Goal: Navigation & Orientation: Find specific page/section

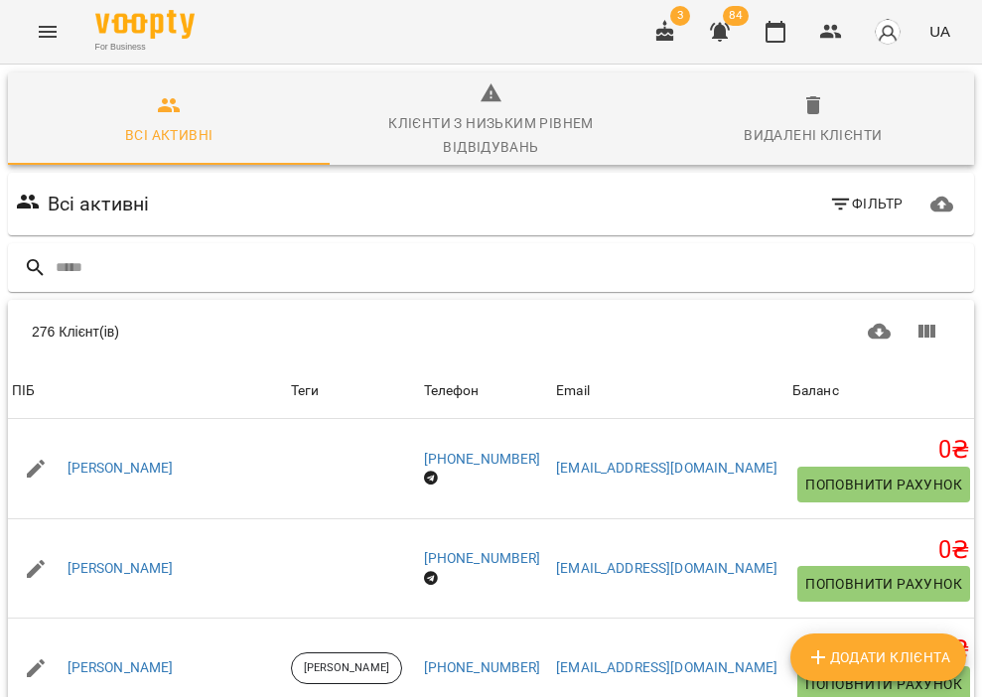
click at [41, 43] on icon "Menu" at bounding box center [48, 32] width 24 height 24
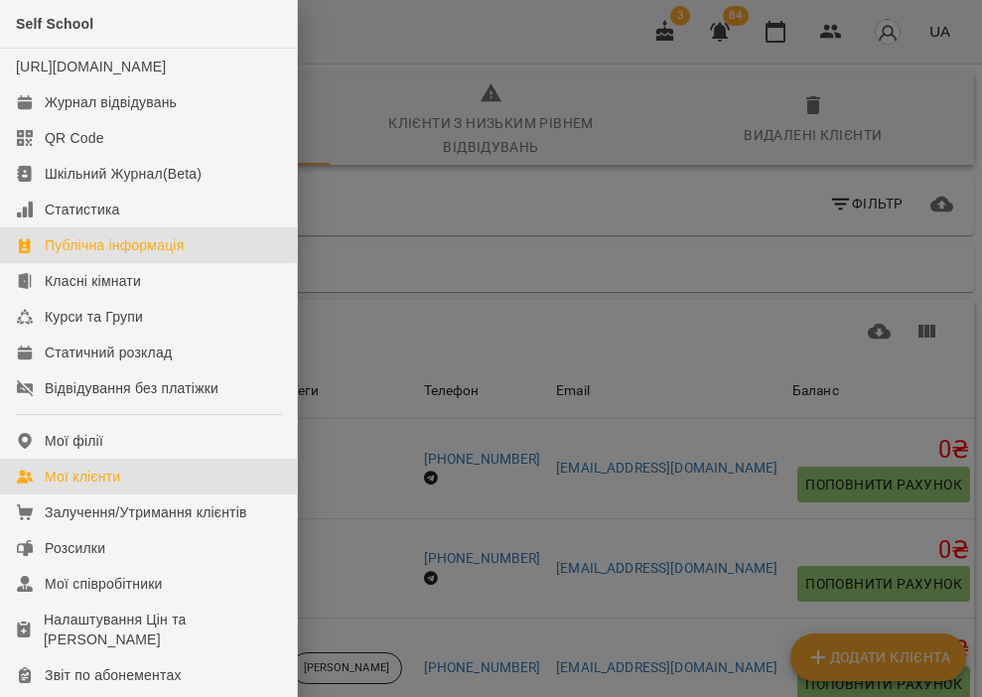
click at [94, 255] on div "Публічна інформація" at bounding box center [114, 245] width 139 height 20
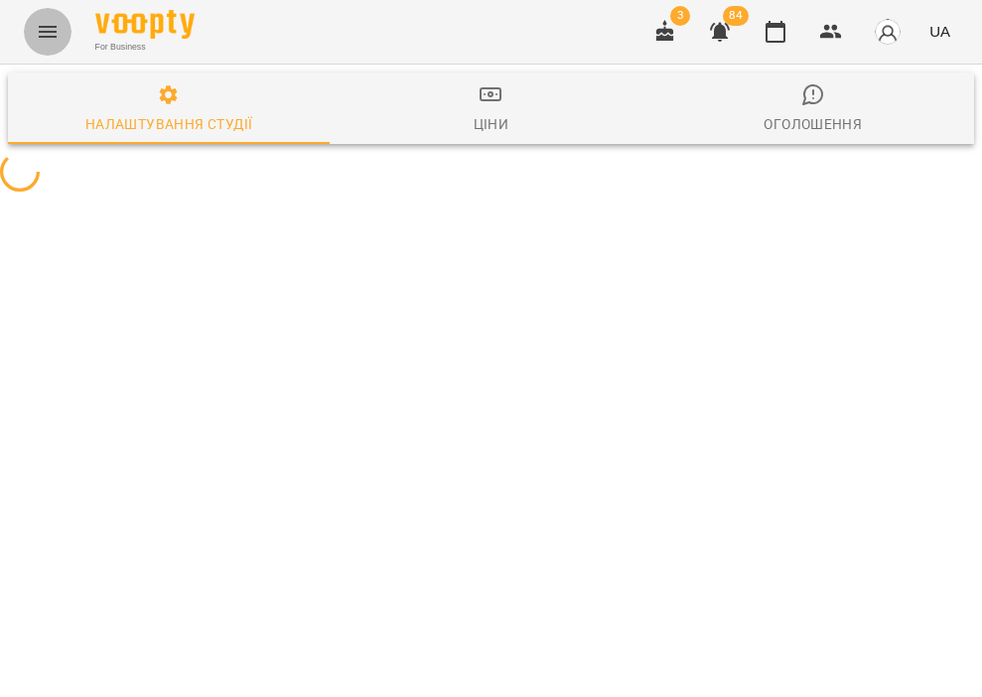
click at [41, 24] on icon "Menu" at bounding box center [48, 32] width 24 height 24
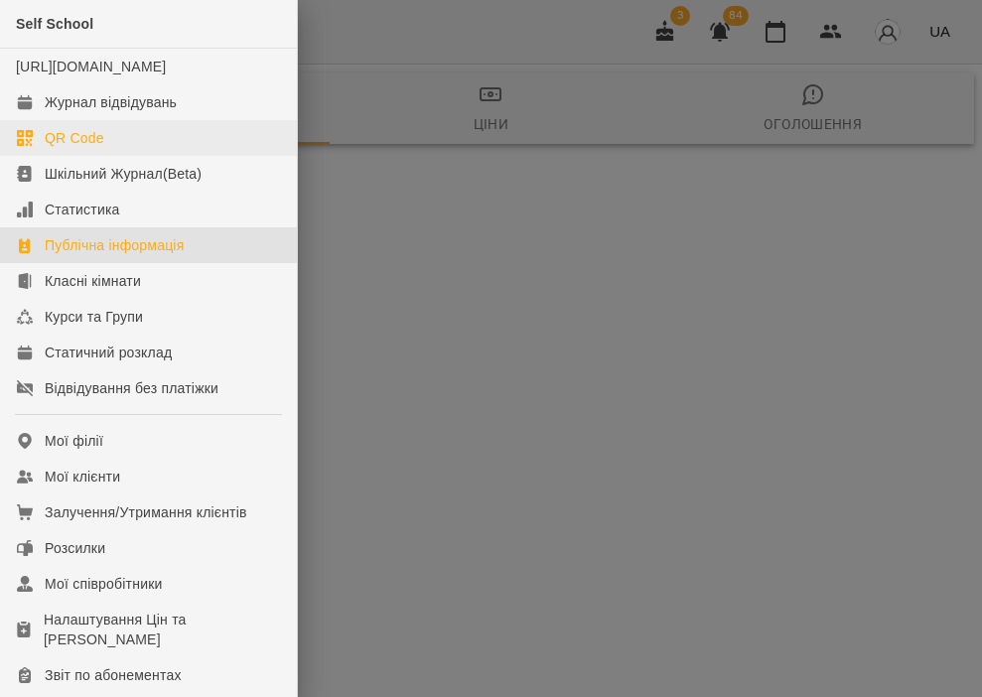
select select "**"
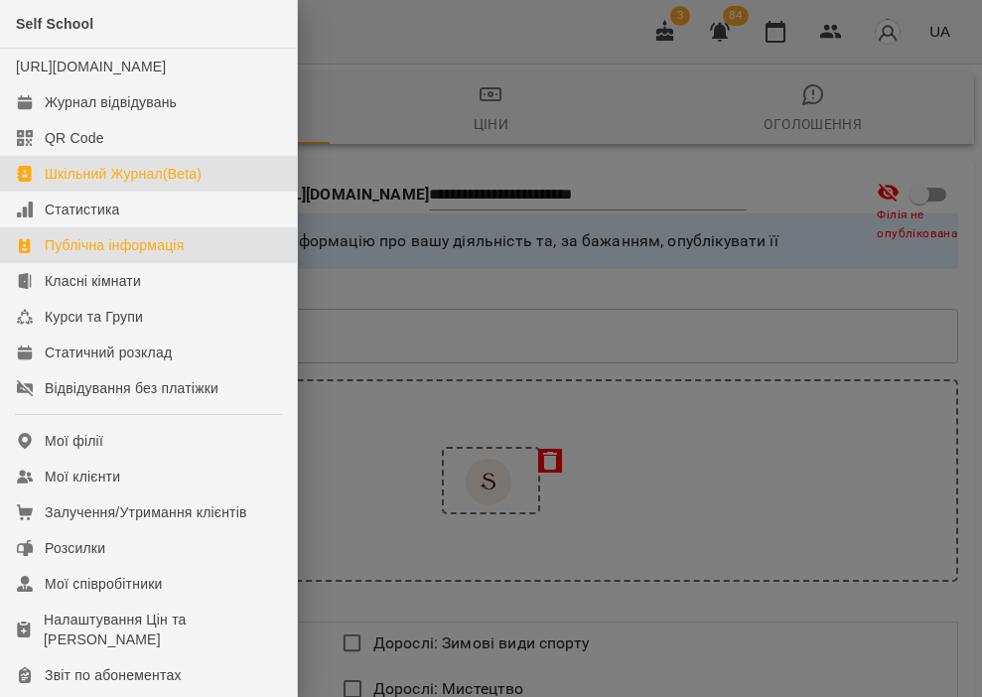
click at [103, 184] on div "Шкільний Журнал(Beta)" at bounding box center [123, 174] width 157 height 20
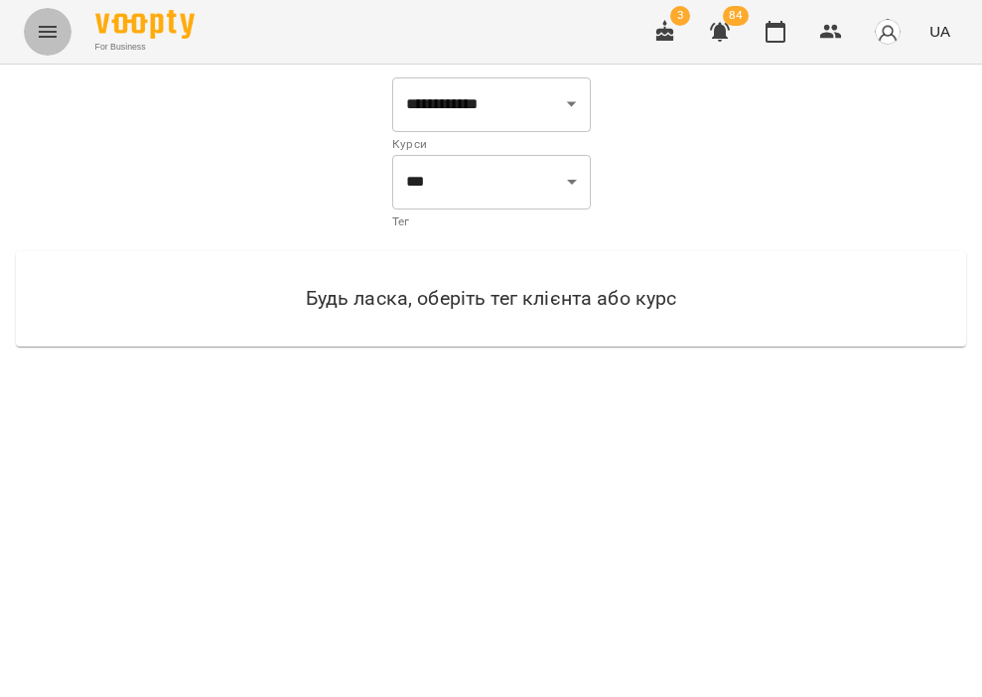
click at [38, 27] on icon "Menu" at bounding box center [48, 32] width 24 height 24
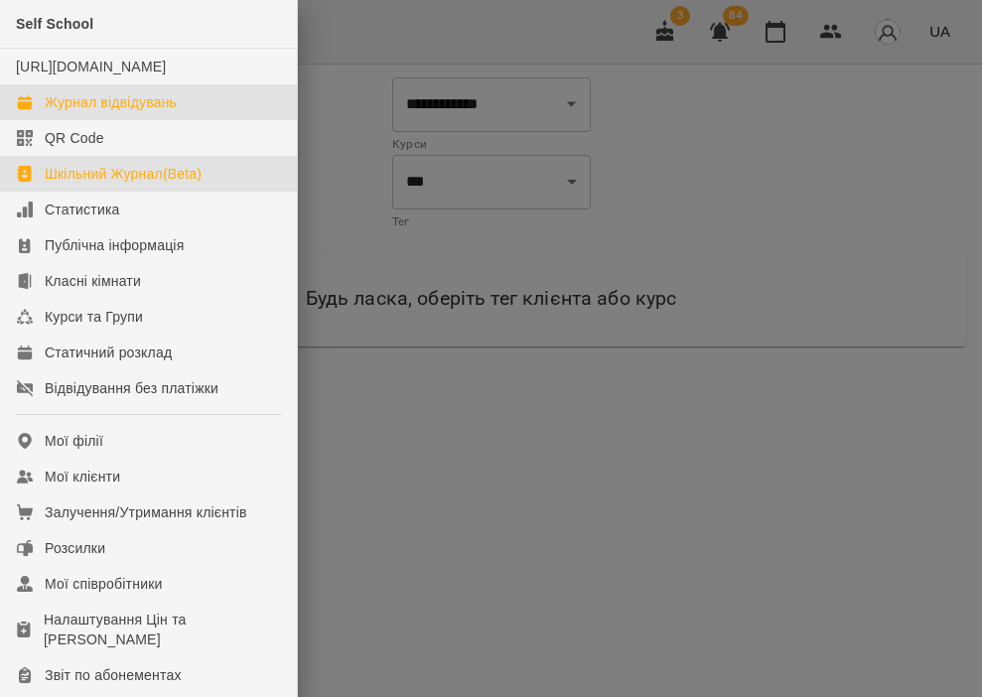
click at [117, 112] on div "Журнал відвідувань" at bounding box center [111, 102] width 132 height 20
